Goal: Navigation & Orientation: Find specific page/section

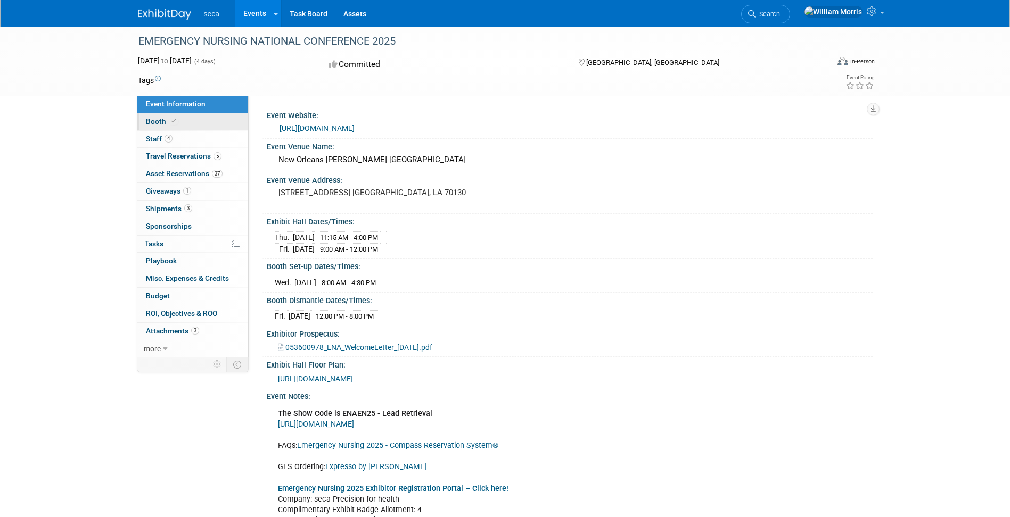
click at [156, 122] on span "Booth" at bounding box center [162, 121] width 32 height 9
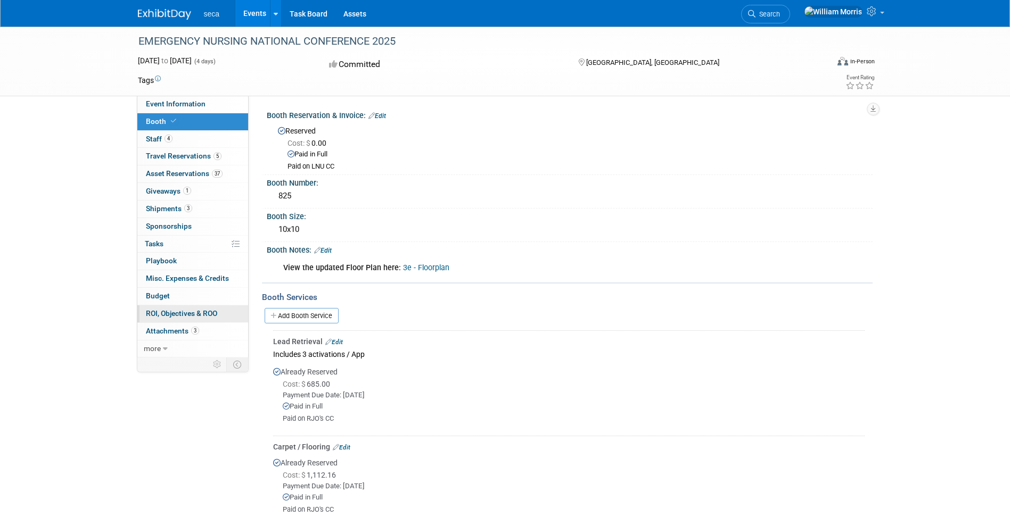
click at [184, 314] on span "ROI, Objectives & ROO 0" at bounding box center [181, 313] width 71 height 9
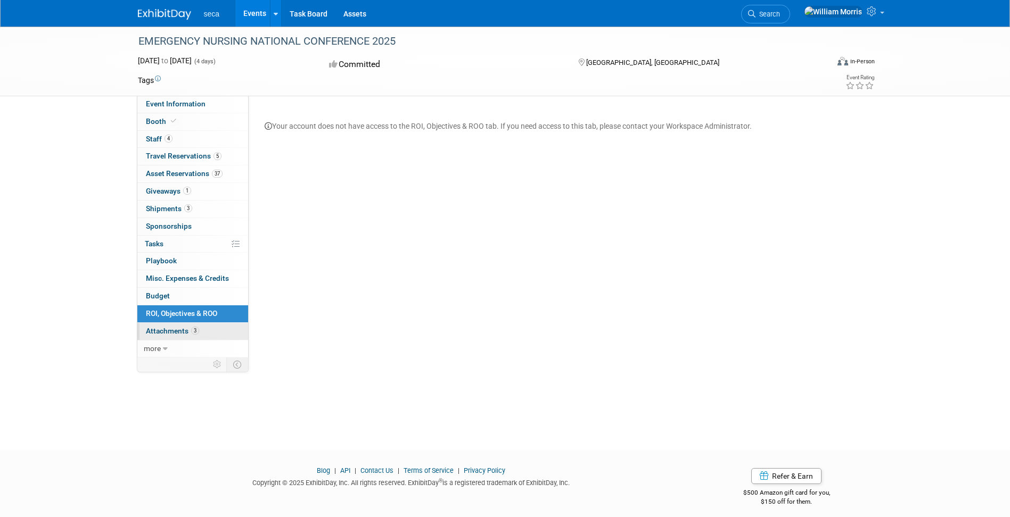
click at [171, 333] on span "Attachments 3" at bounding box center [172, 331] width 53 height 9
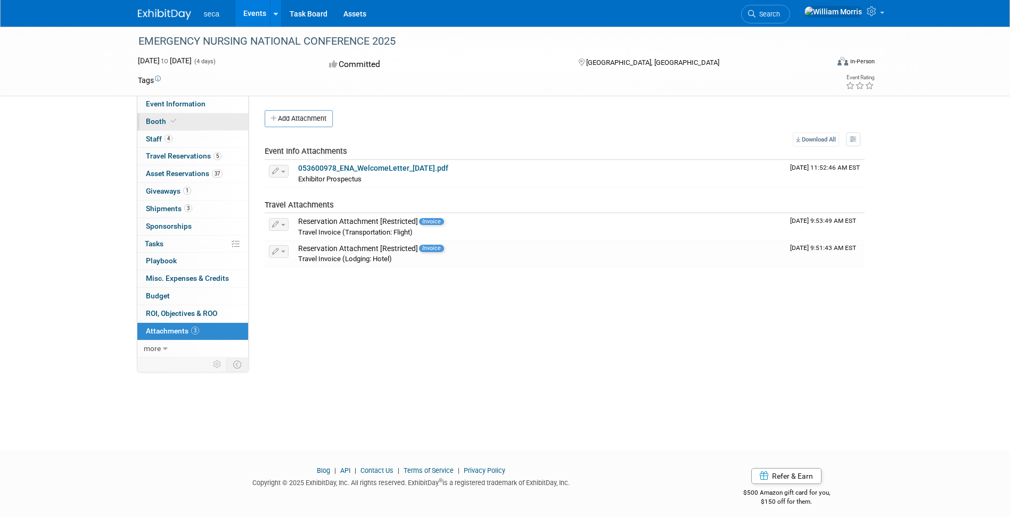
click at [155, 120] on span "Booth" at bounding box center [162, 121] width 32 height 9
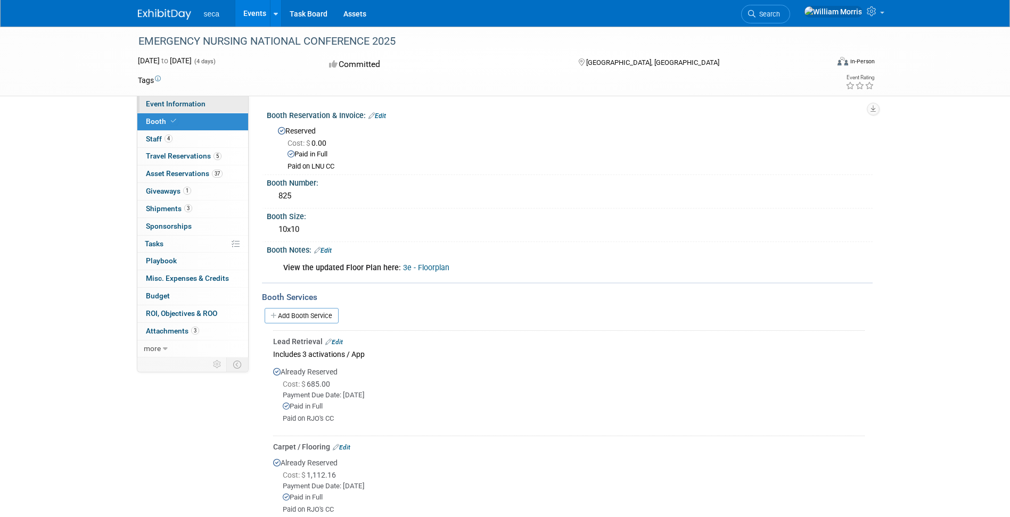
click at [183, 107] on span "Event Information" at bounding box center [176, 104] width 60 height 9
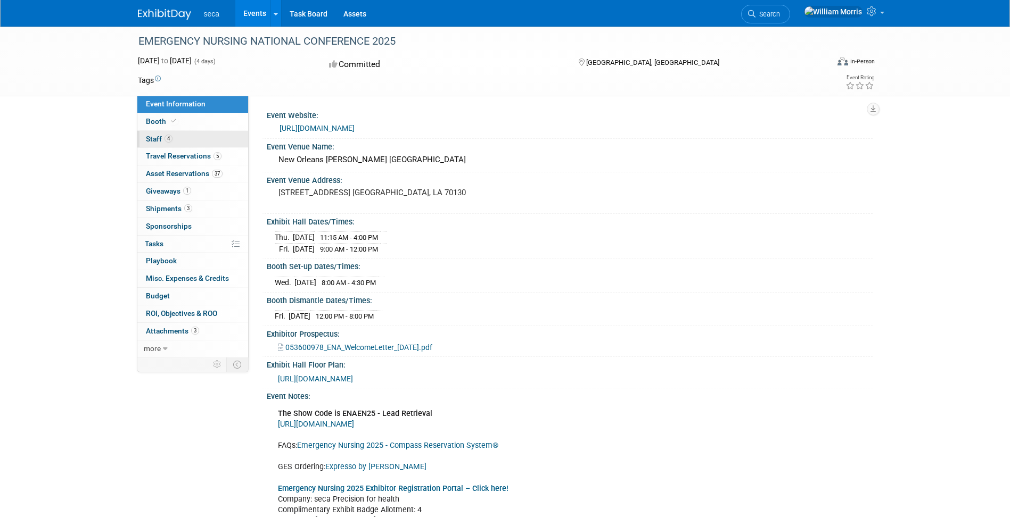
click at [157, 140] on span "Staff 4" at bounding box center [159, 139] width 27 height 9
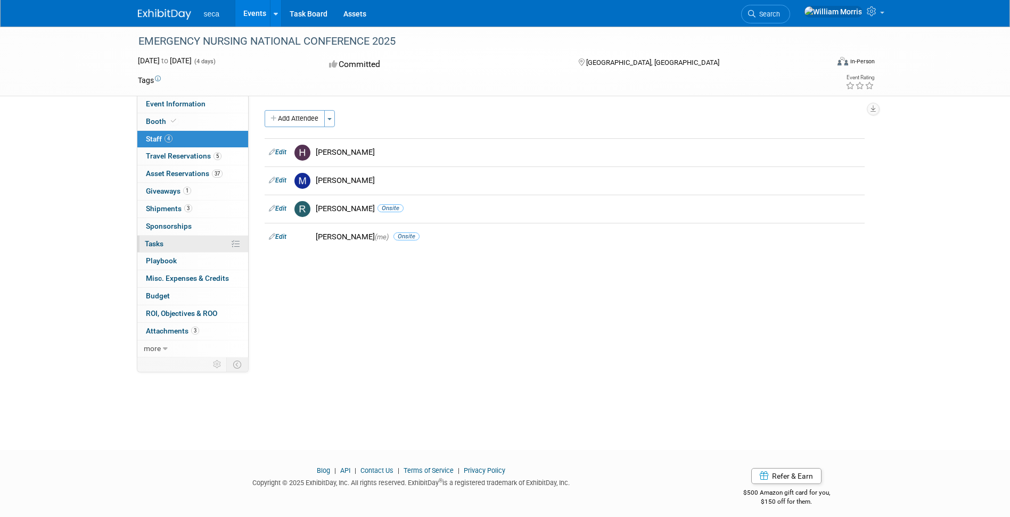
click at [166, 241] on link "0% Tasks 0%" at bounding box center [192, 244] width 111 height 17
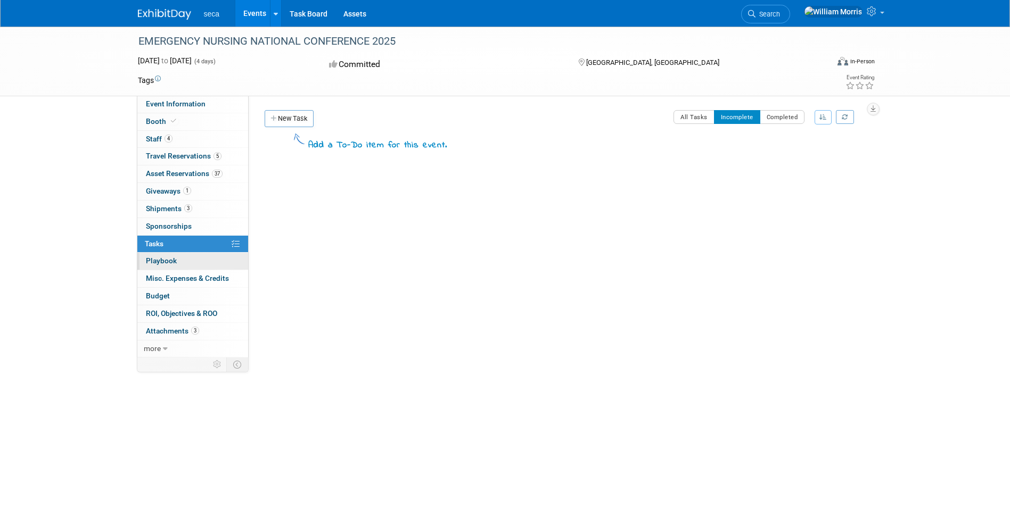
click at [166, 258] on span "Playbook 0" at bounding box center [161, 261] width 31 height 9
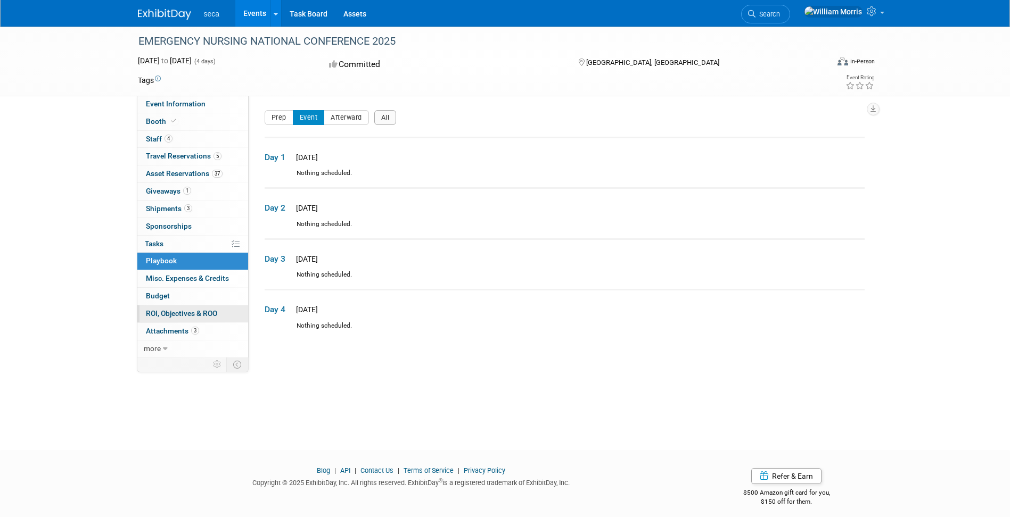
click at [177, 311] on span "ROI, Objectives & ROO 0" at bounding box center [181, 313] width 71 height 9
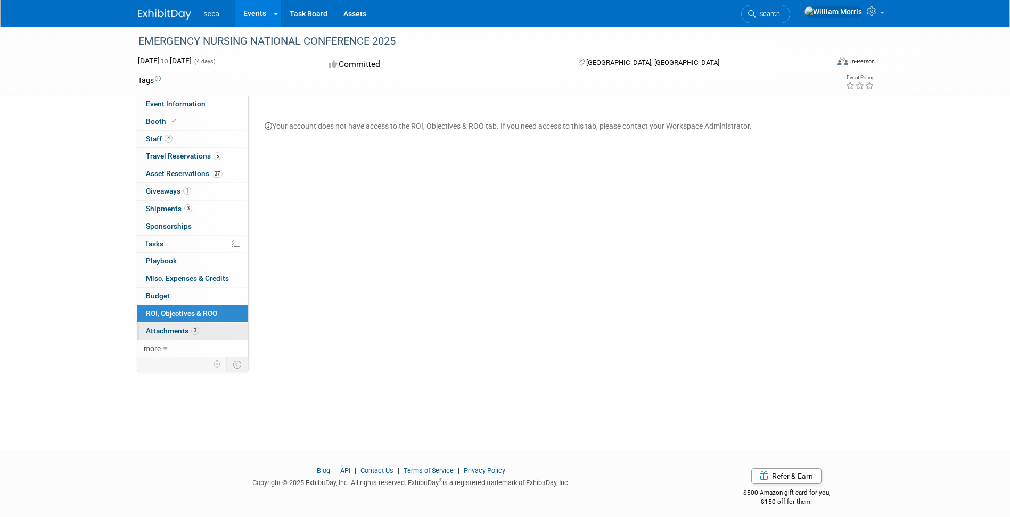
click at [174, 333] on span "Attachments 3" at bounding box center [172, 331] width 53 height 9
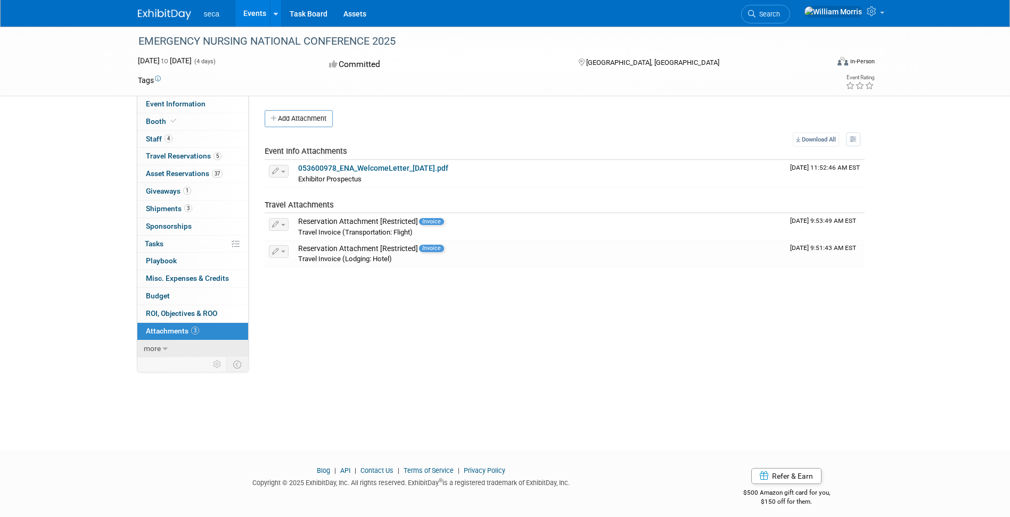
click at [163, 349] on icon at bounding box center [165, 349] width 5 height 7
click at [173, 104] on span "Event Information" at bounding box center [176, 104] width 60 height 9
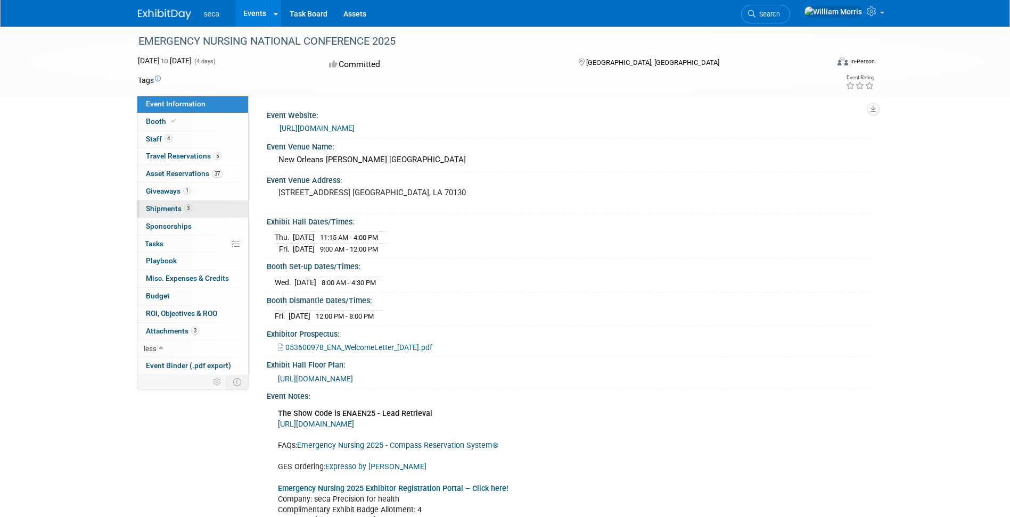
click at [157, 208] on span "Shipments 3" at bounding box center [169, 208] width 46 height 9
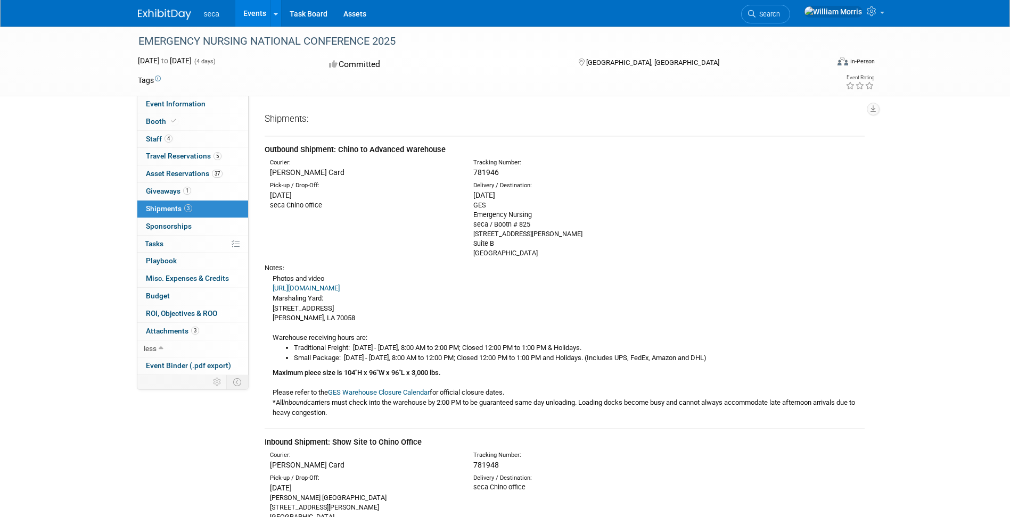
click at [340, 289] on link "[URL][DOMAIN_NAME]" at bounding box center [306, 288] width 67 height 8
click at [175, 193] on span "Giveaways 1" at bounding box center [168, 191] width 45 height 9
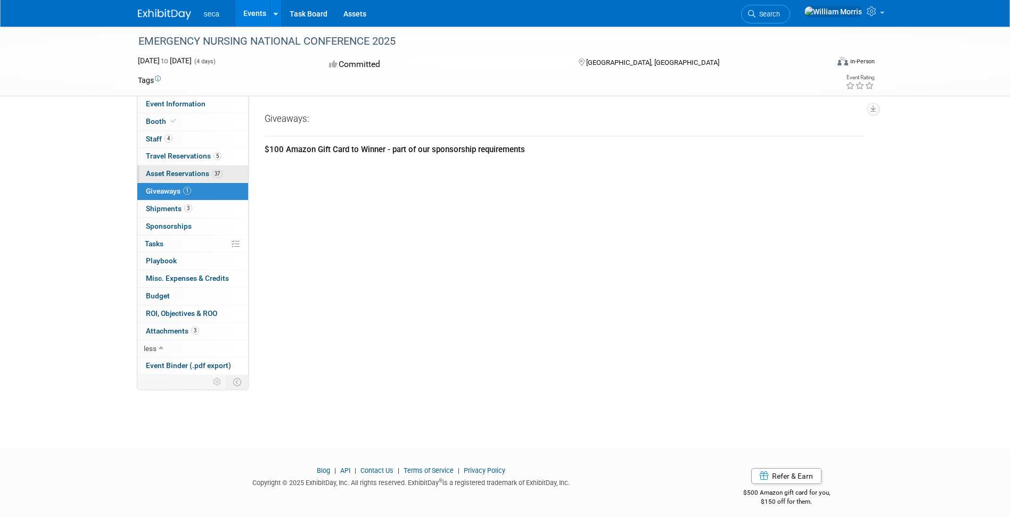
click at [171, 174] on span "Asset Reservations 37" at bounding box center [184, 173] width 77 height 9
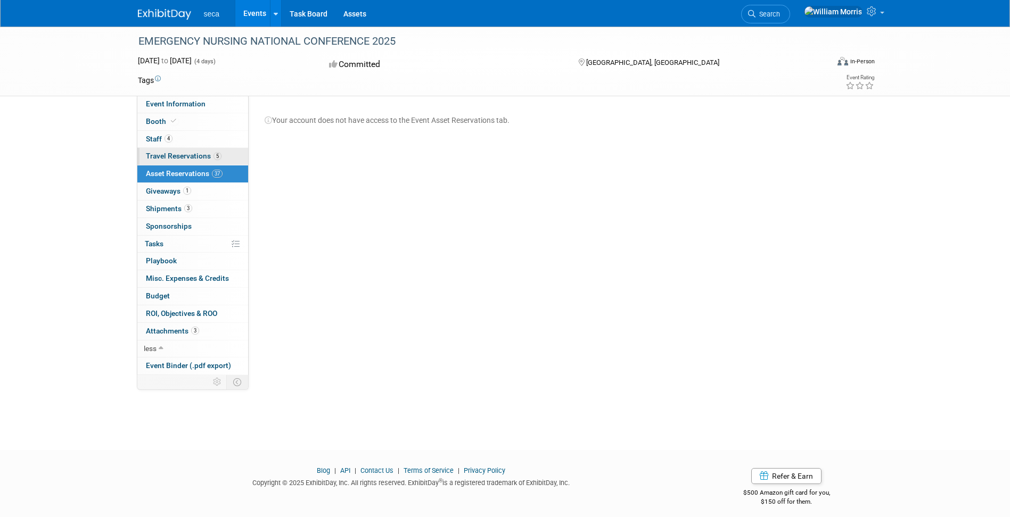
click at [170, 156] on span "Travel Reservations 5" at bounding box center [184, 156] width 76 height 9
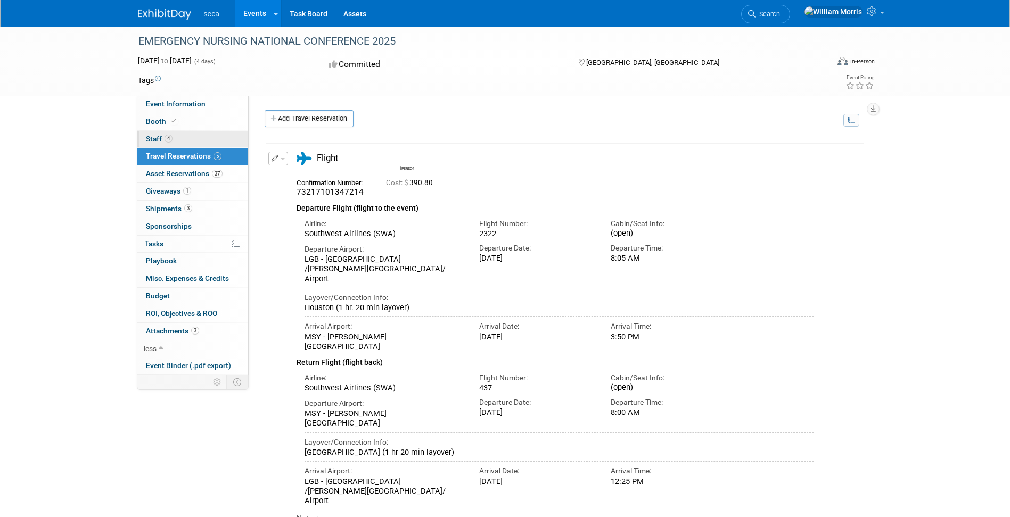
click at [155, 138] on span "Staff 4" at bounding box center [159, 139] width 27 height 9
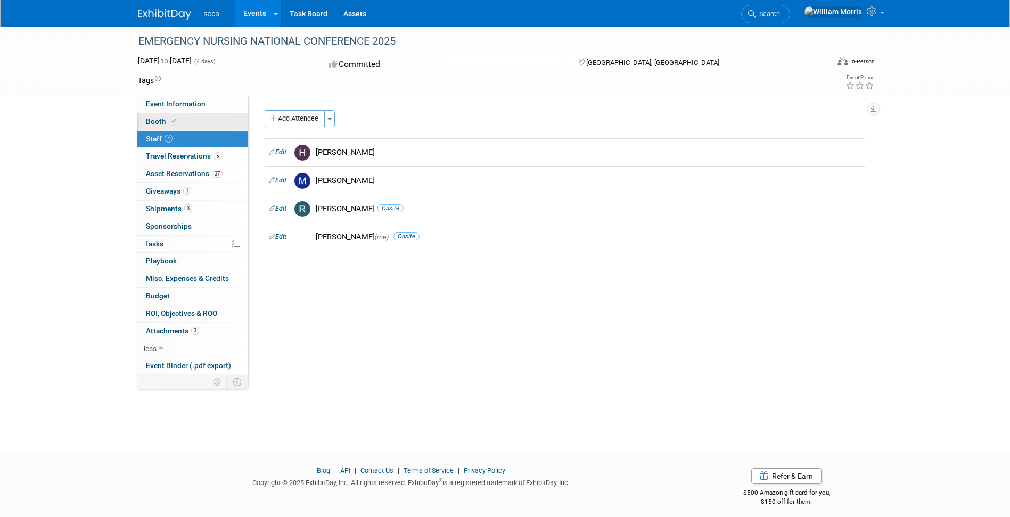
click at [157, 122] on span "Booth" at bounding box center [162, 121] width 32 height 9
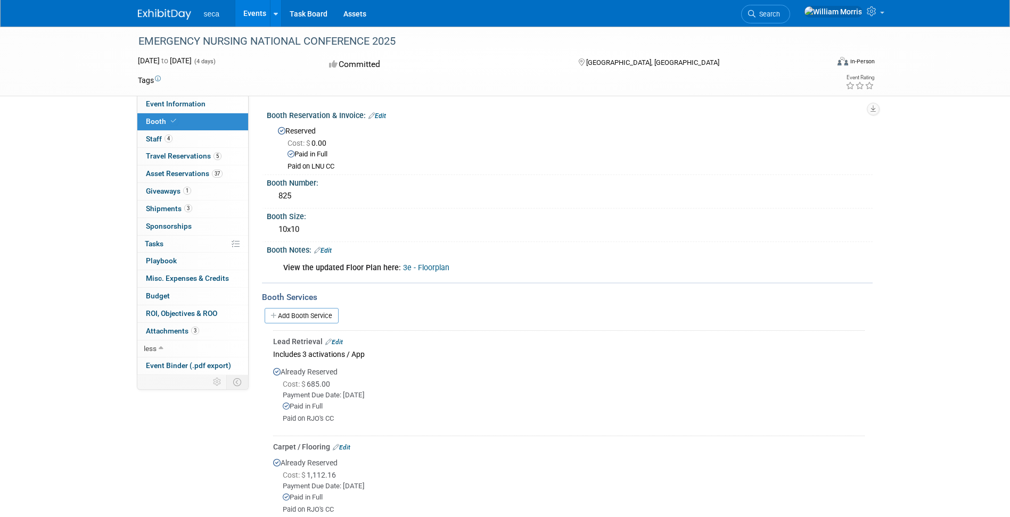
click at [428, 267] on link "3e - Floorplan" at bounding box center [426, 268] width 46 height 9
click at [208, 367] on span "Event Binder (.pdf export)" at bounding box center [188, 365] width 85 height 9
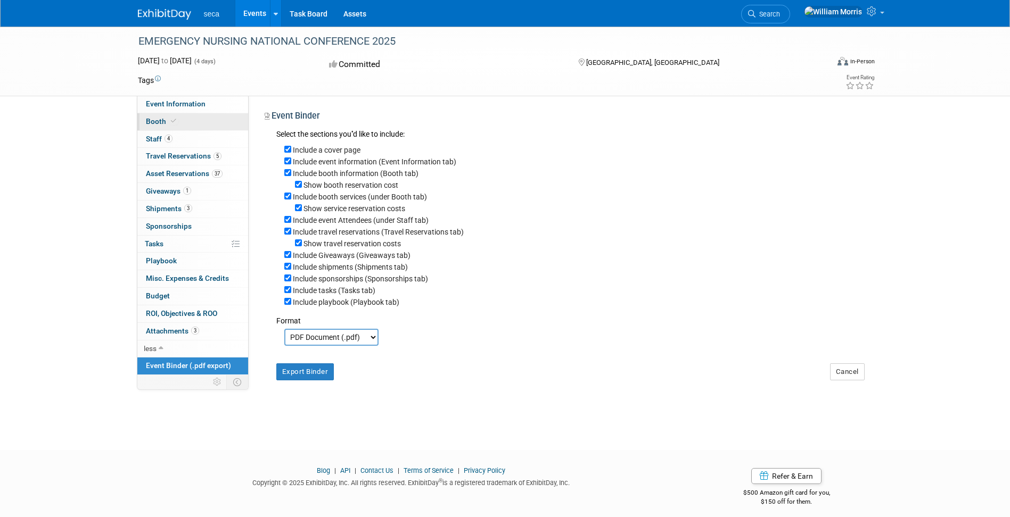
click at [157, 119] on span "Booth" at bounding box center [162, 121] width 32 height 9
